Goal: Task Accomplishment & Management: Complete application form

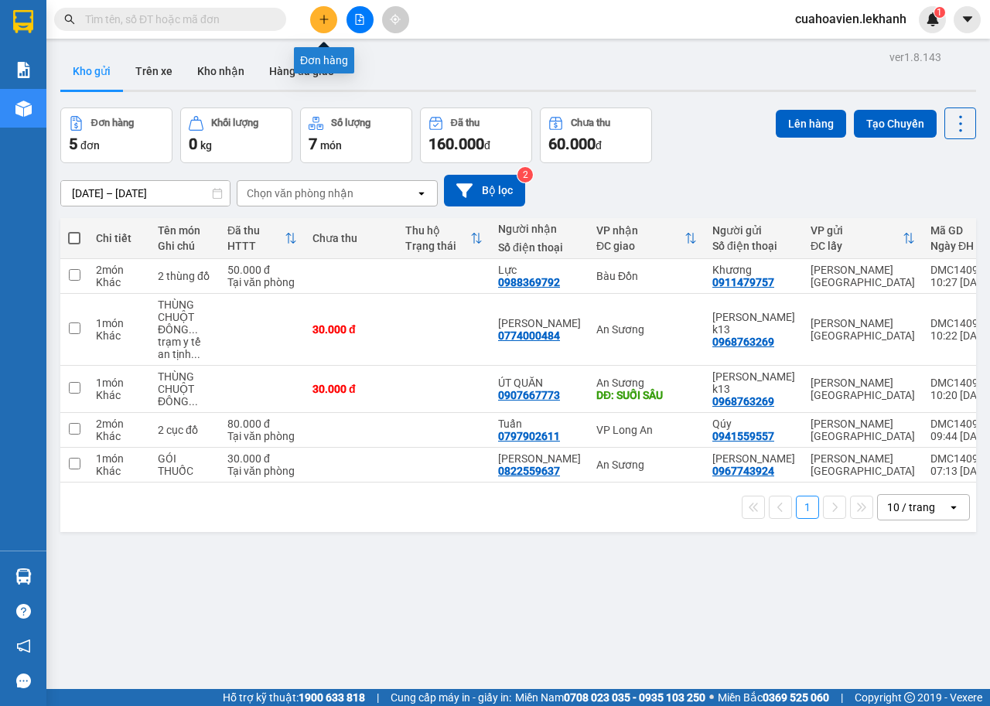
click at [321, 23] on icon "plus" at bounding box center [324, 19] width 11 height 11
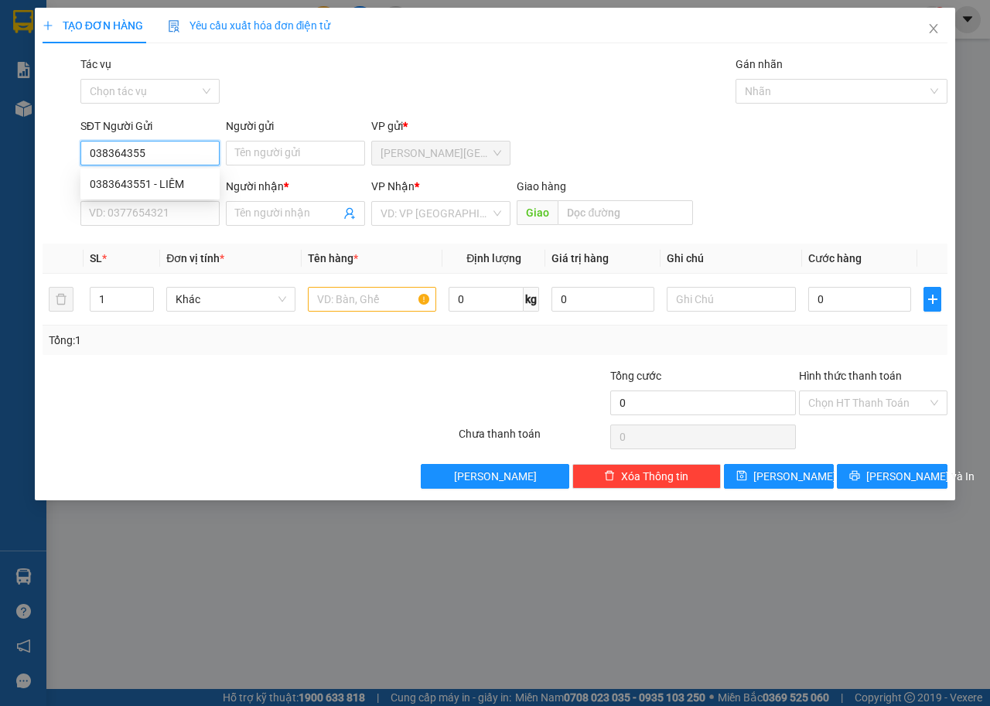
type input "0383643551"
click at [152, 180] on div "0383643551 - LIÊM" at bounding box center [150, 184] width 121 height 17
type input "LIÊM"
type input "0971664081"
type input "TRINH"
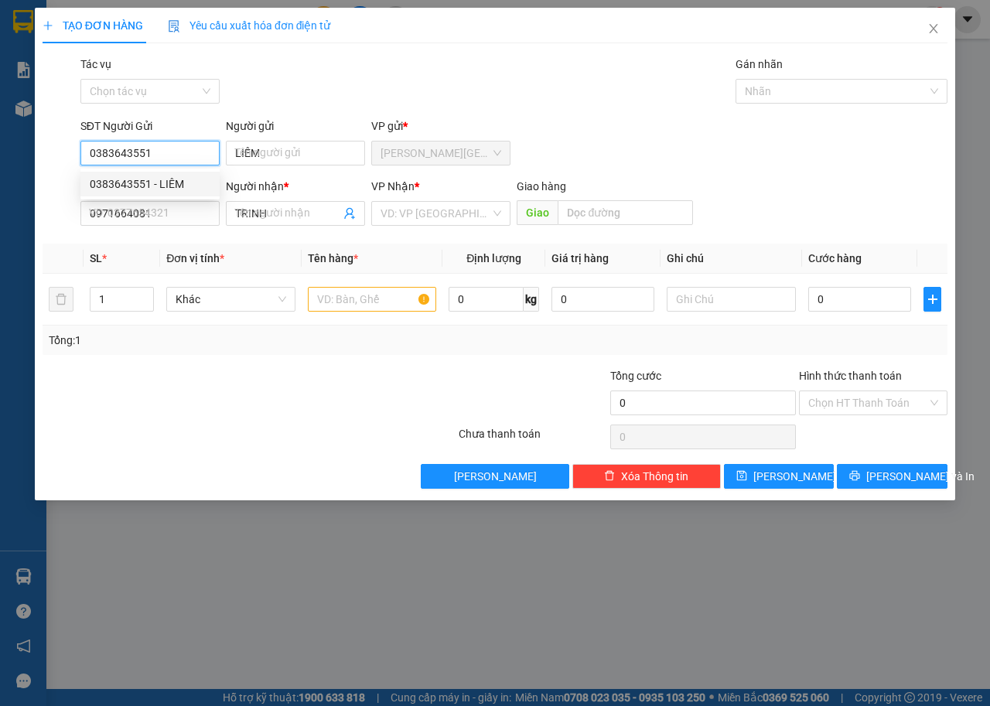
type input "50.000"
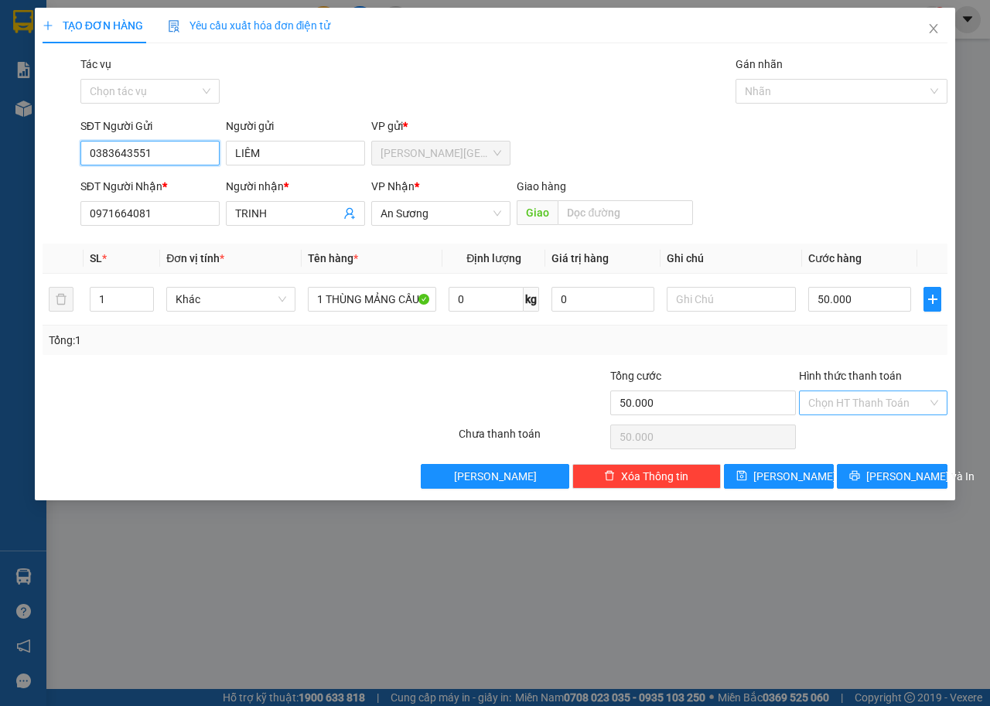
type input "0383643551"
click at [902, 407] on input "Hình thức thanh toán" at bounding box center [867, 402] width 119 height 23
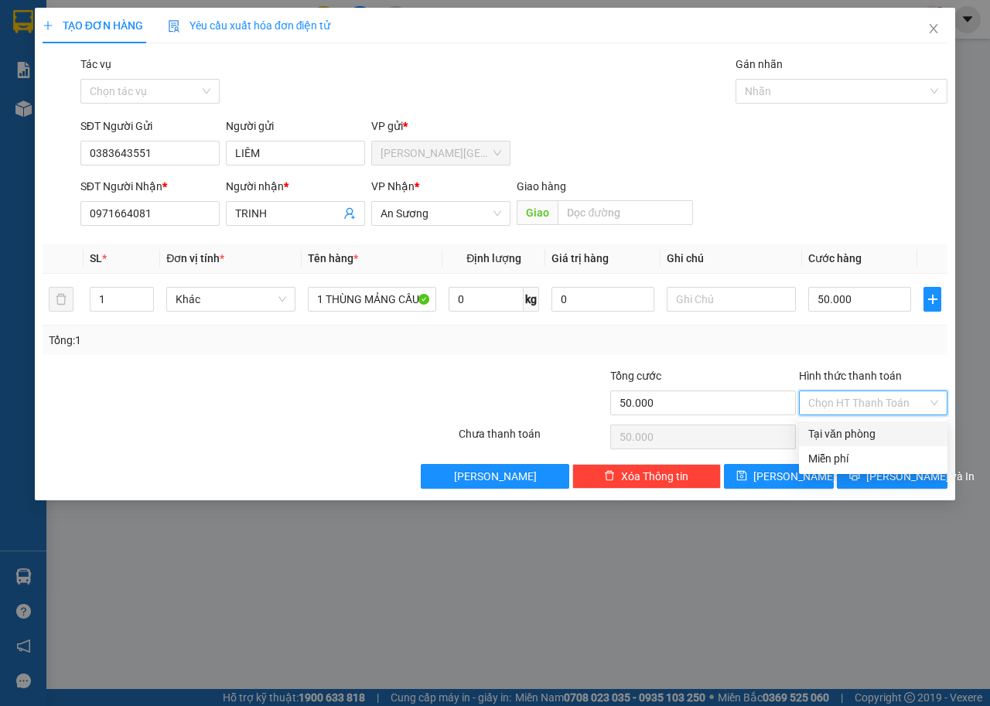
click at [855, 431] on div "Tại văn phòng" at bounding box center [873, 433] width 130 height 17
type input "0"
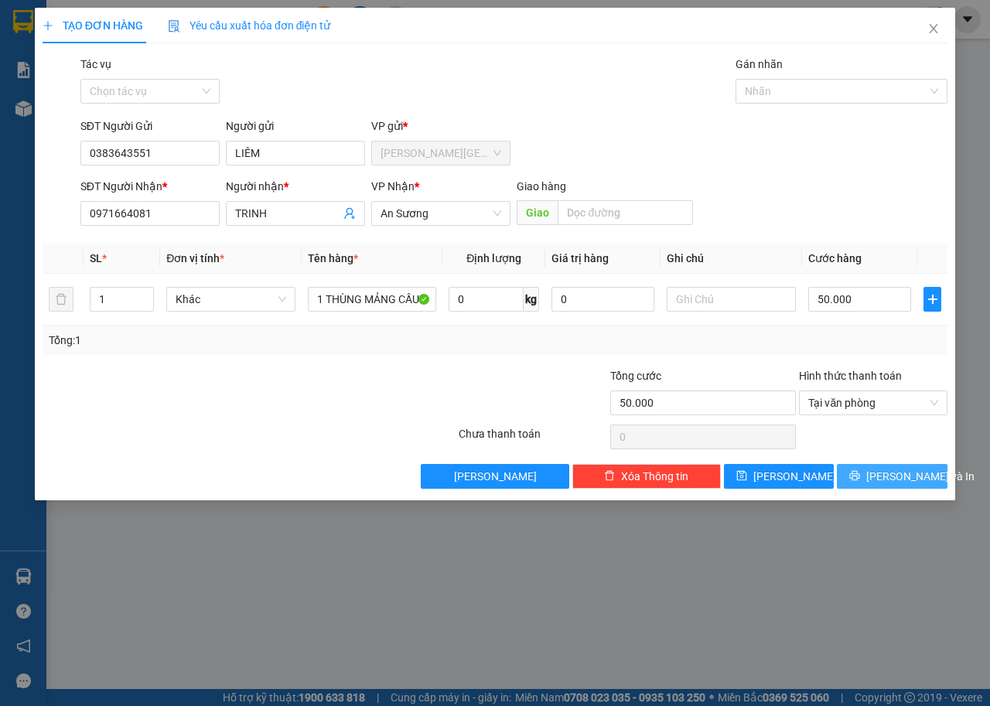
click at [891, 471] on span "[PERSON_NAME] và In" at bounding box center [920, 476] width 108 height 17
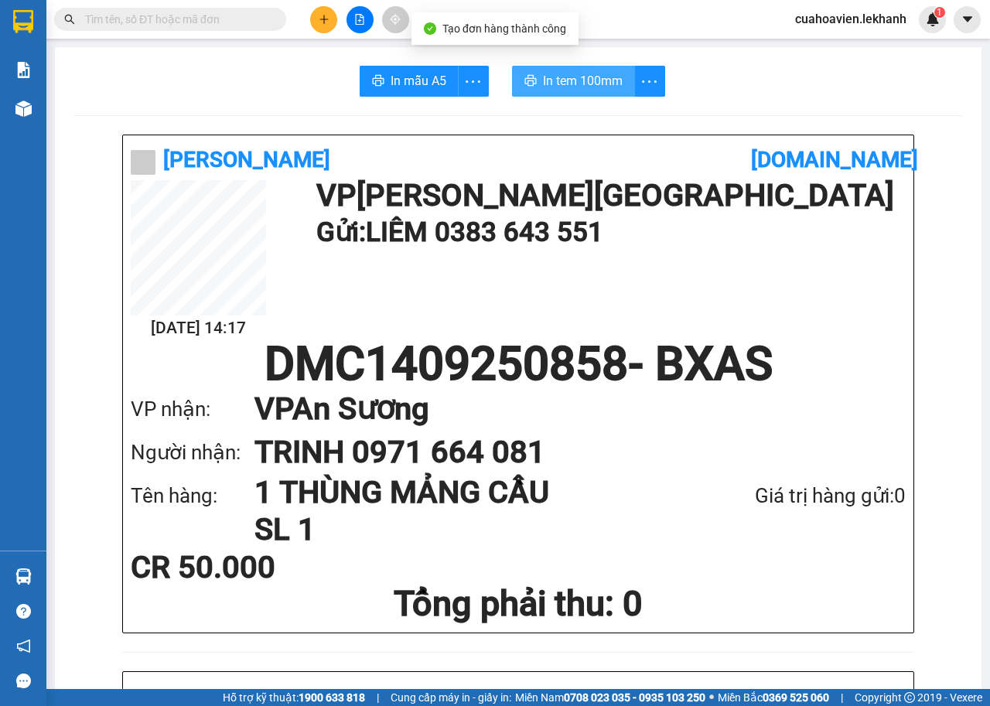
click at [554, 81] on span "In tem 100mm" at bounding box center [583, 80] width 80 height 19
click at [564, 80] on span "In tem 100mm" at bounding box center [589, 80] width 80 height 19
